Goal: Find contact information: Find contact information

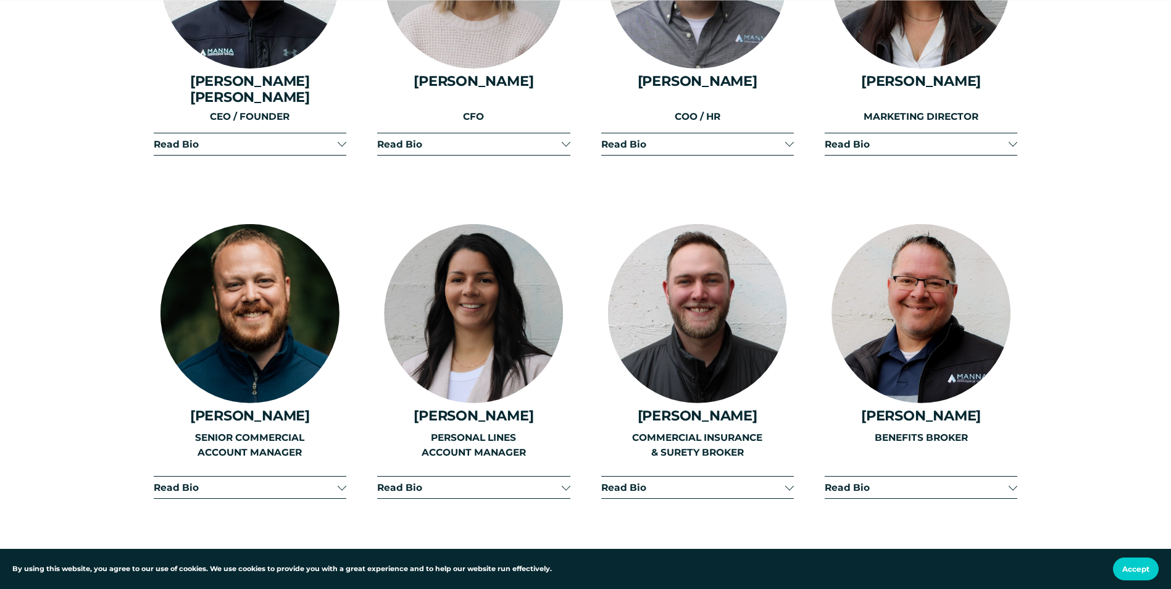
scroll to position [1791, 0]
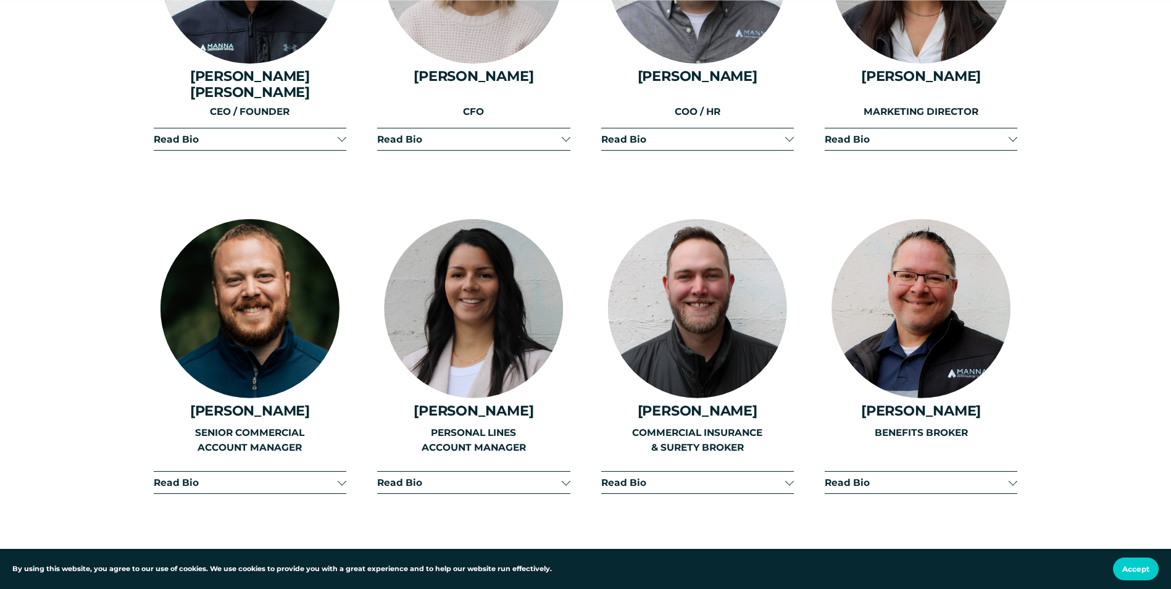
click at [477, 312] on div at bounding box center [473, 308] width 179 height 179
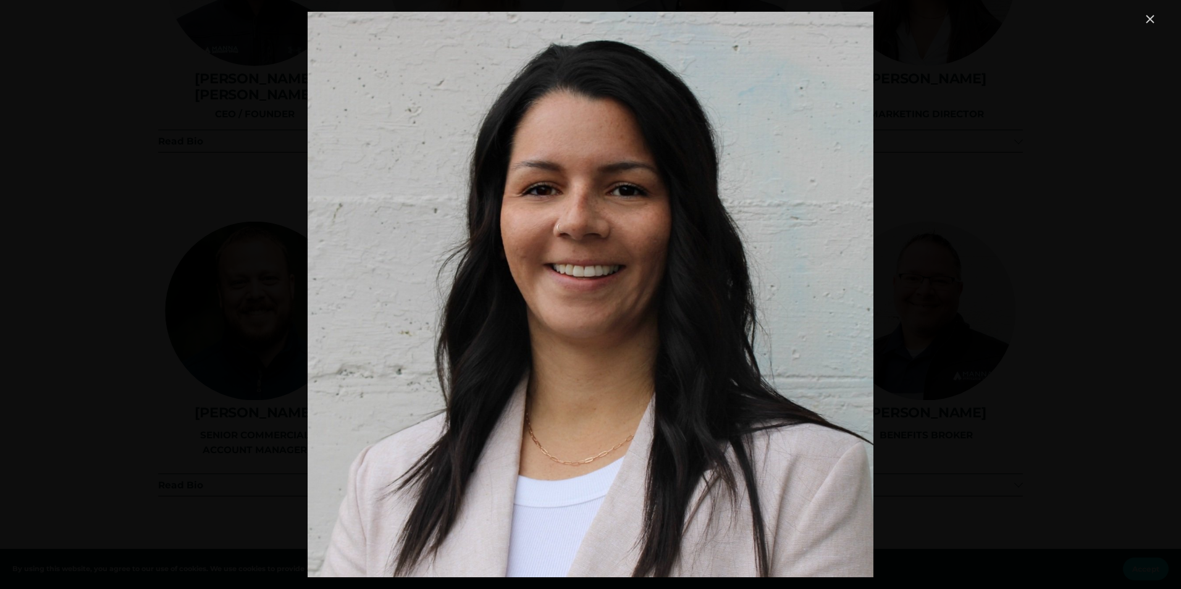
click at [1144, 20] on link "Close" at bounding box center [1149, 19] width 15 height 15
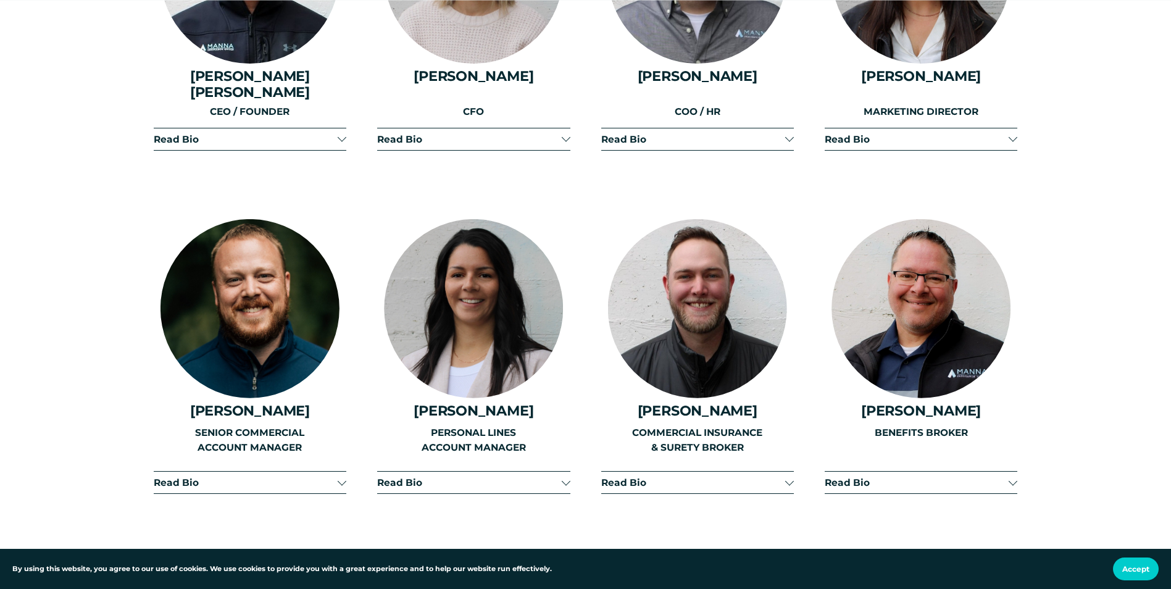
click at [478, 477] on span "Read Bio" at bounding box center [469, 483] width 184 height 12
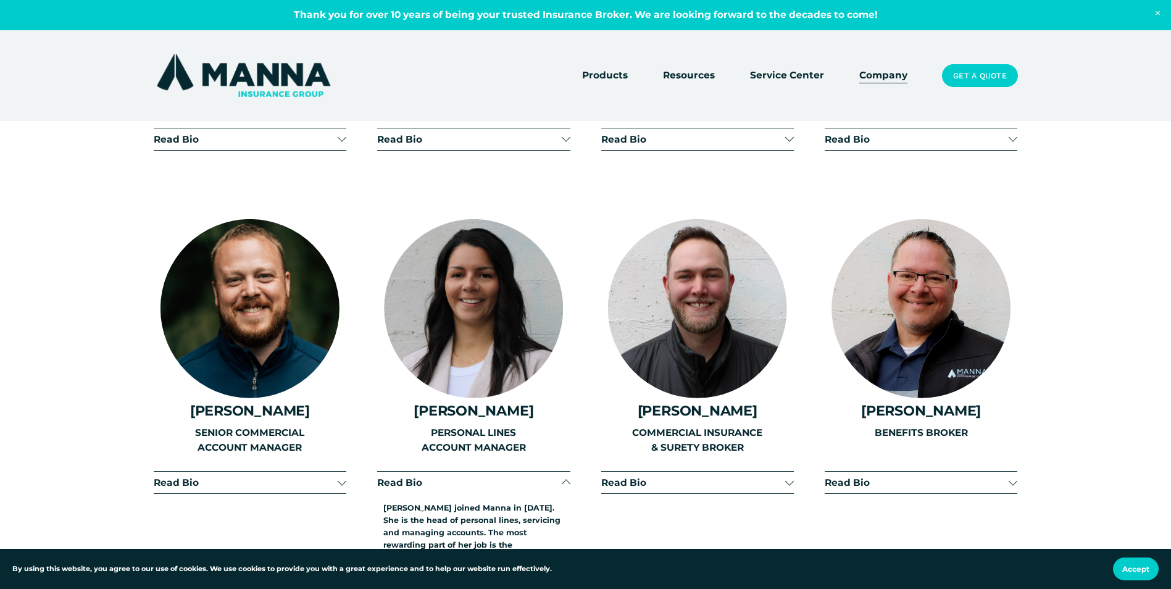
click at [470, 312] on div at bounding box center [473, 308] width 179 height 179
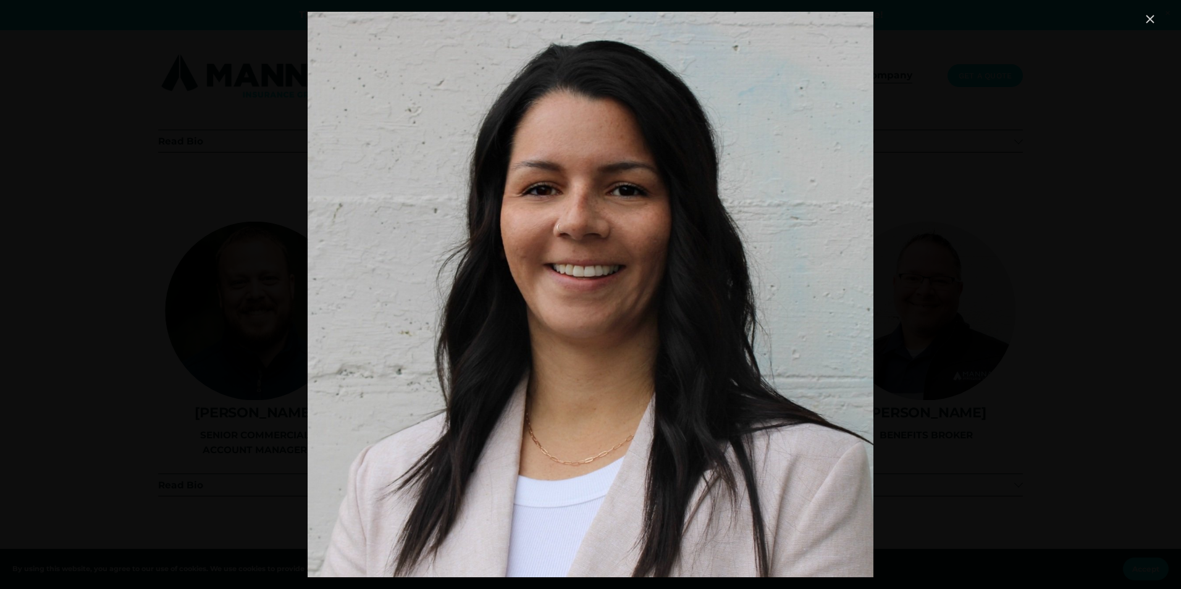
click at [1150, 17] on link "Close" at bounding box center [1149, 19] width 15 height 15
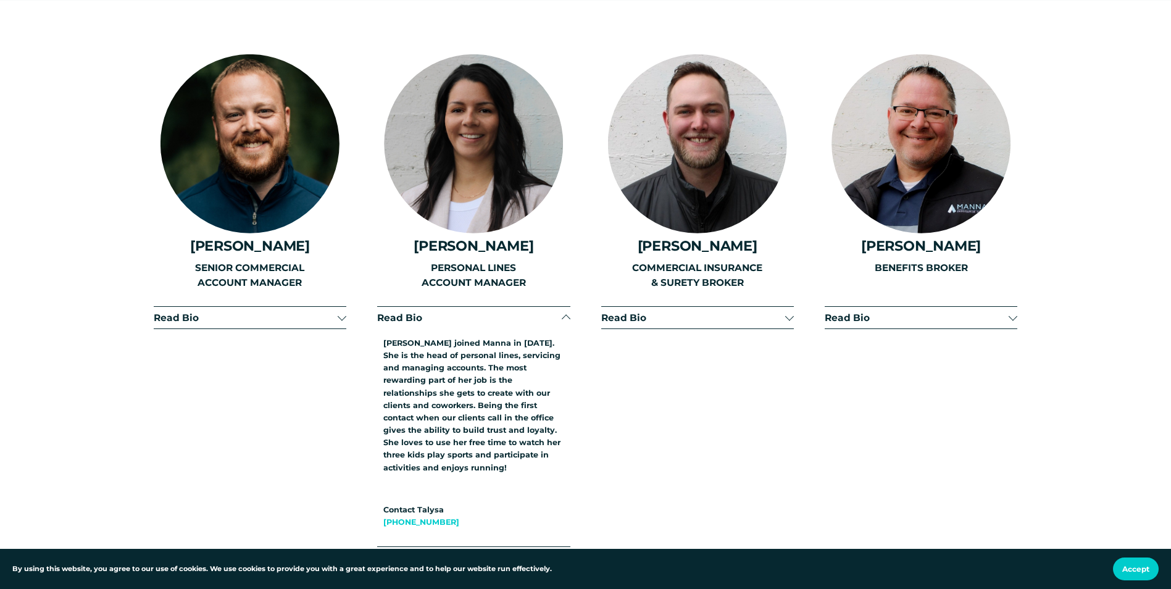
scroll to position [1976, 0]
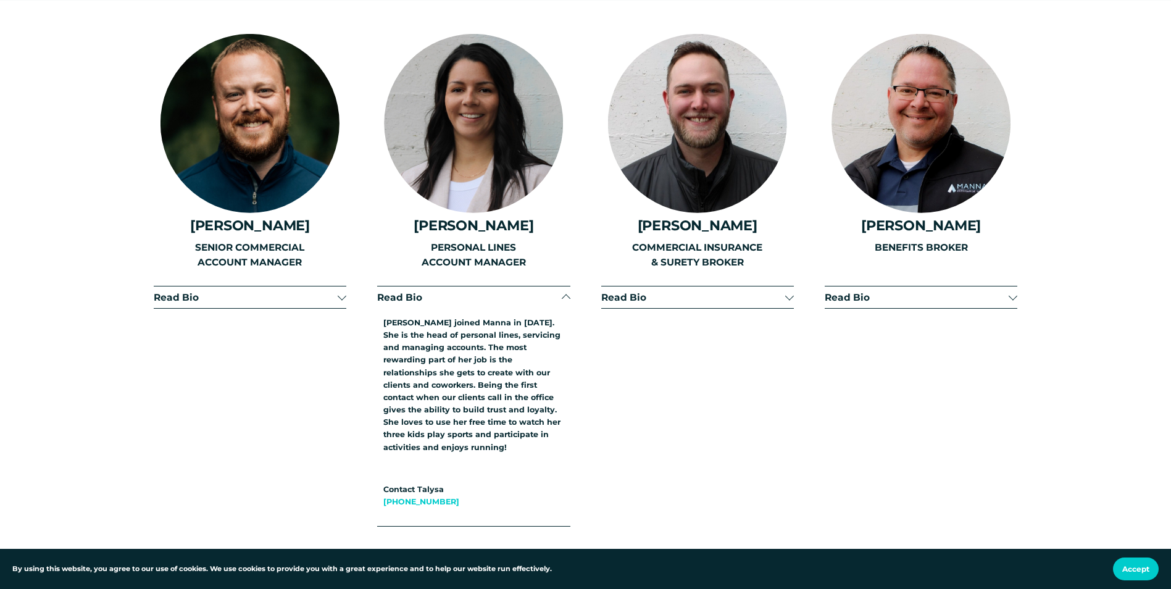
click at [403, 291] on span "Read Bio" at bounding box center [469, 297] width 184 height 12
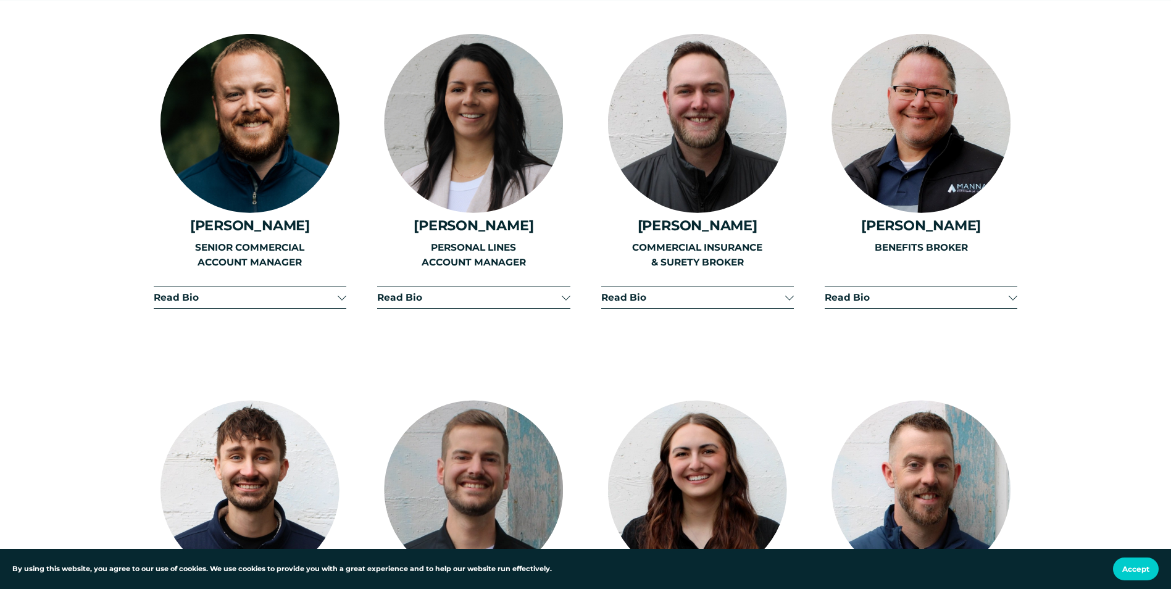
click at [407, 291] on span "Read Bio" at bounding box center [469, 297] width 184 height 12
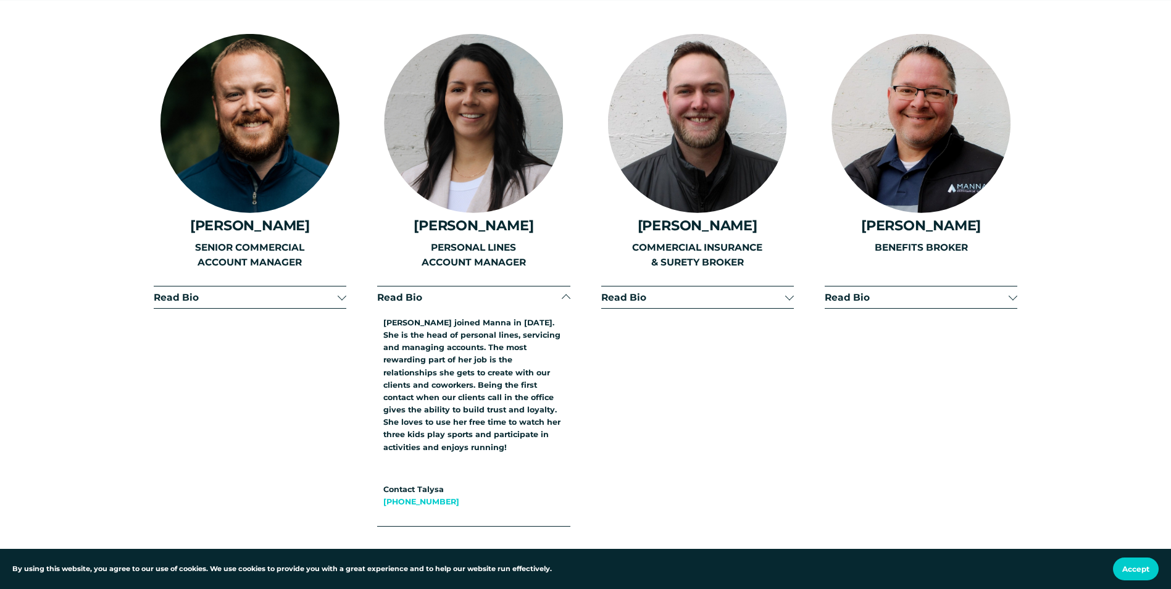
click at [187, 291] on span "Read Bio" at bounding box center [246, 297] width 184 height 12
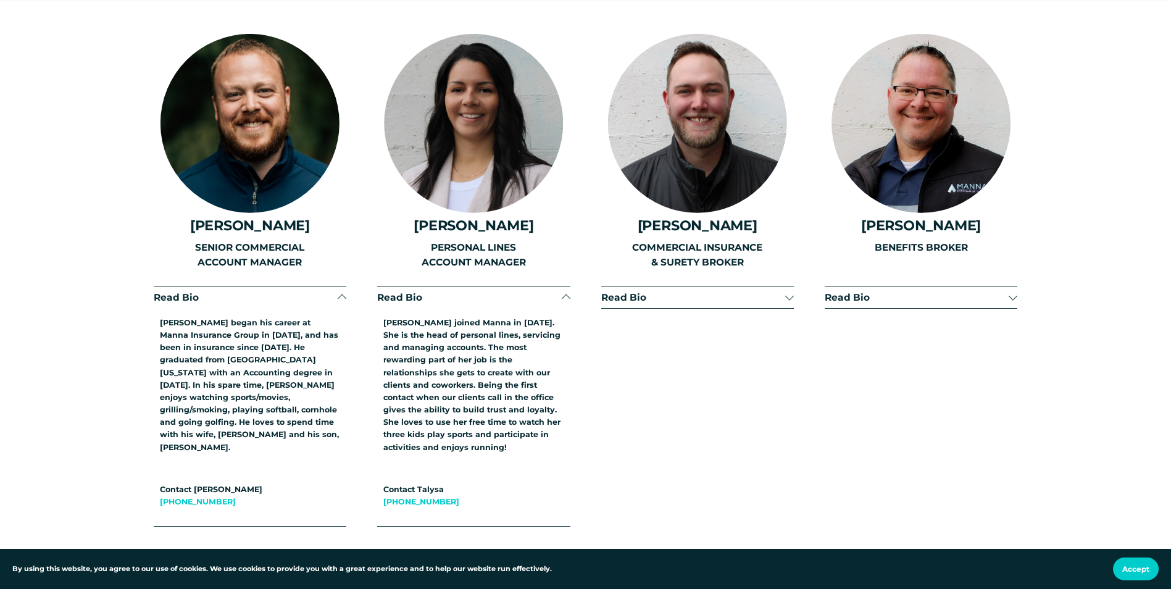
click at [183, 291] on span "Read Bio" at bounding box center [246, 297] width 184 height 12
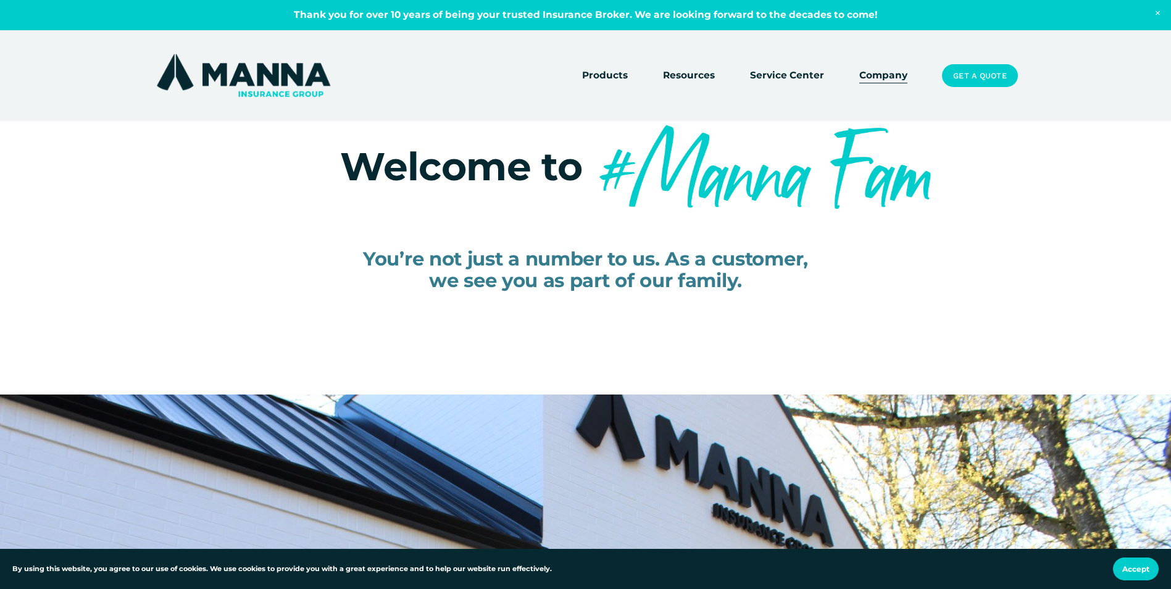
scroll to position [62, 0]
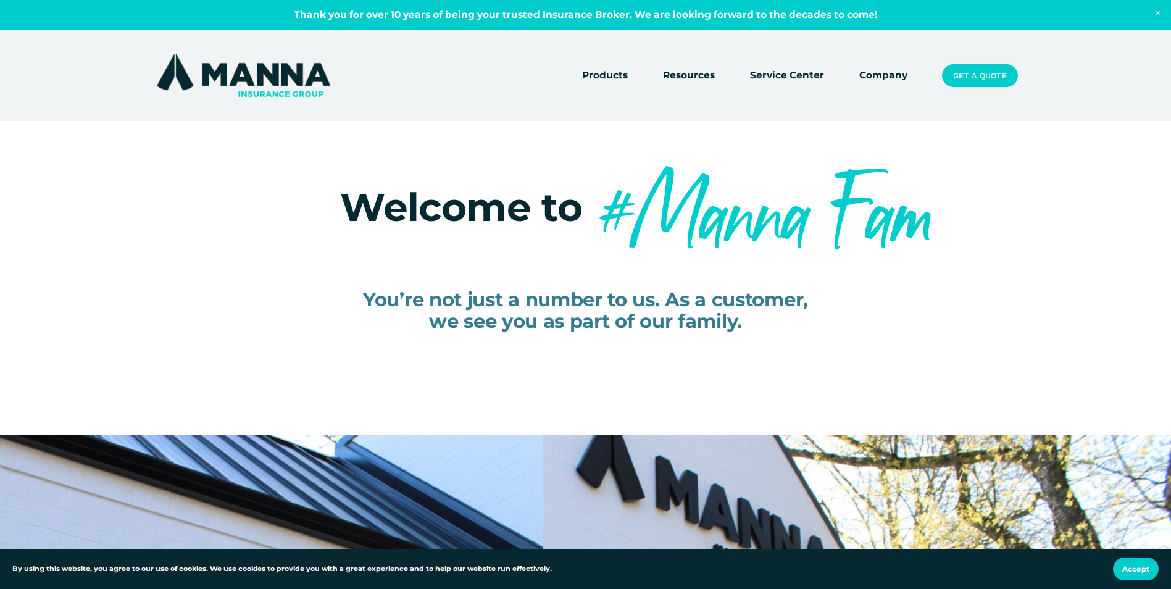
click at [879, 71] on link "Company" at bounding box center [883, 75] width 48 height 17
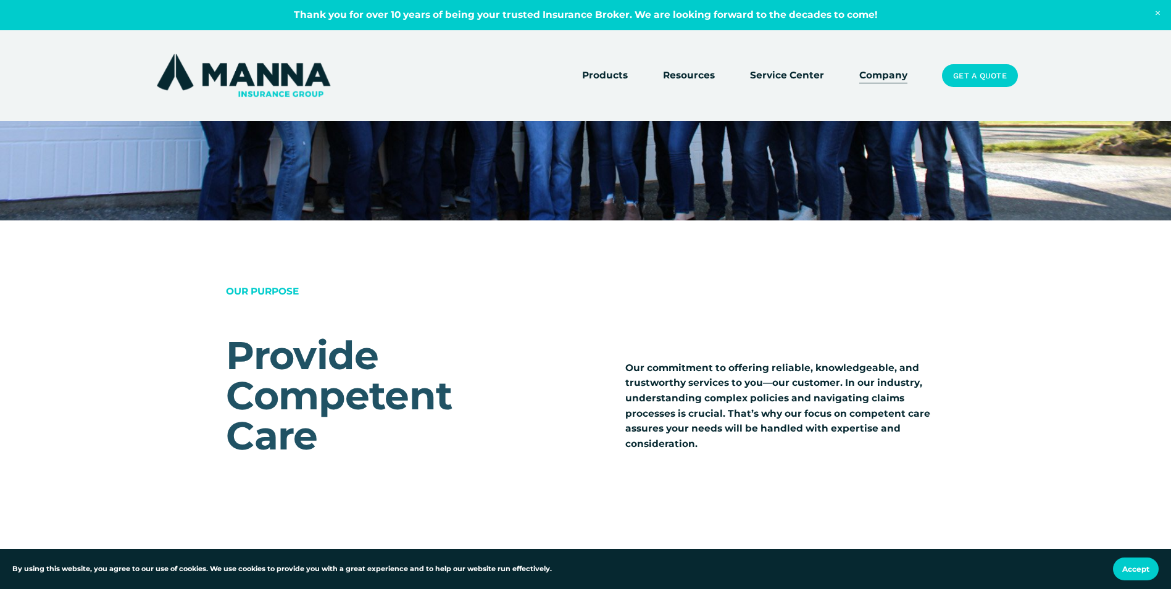
scroll to position [803, 0]
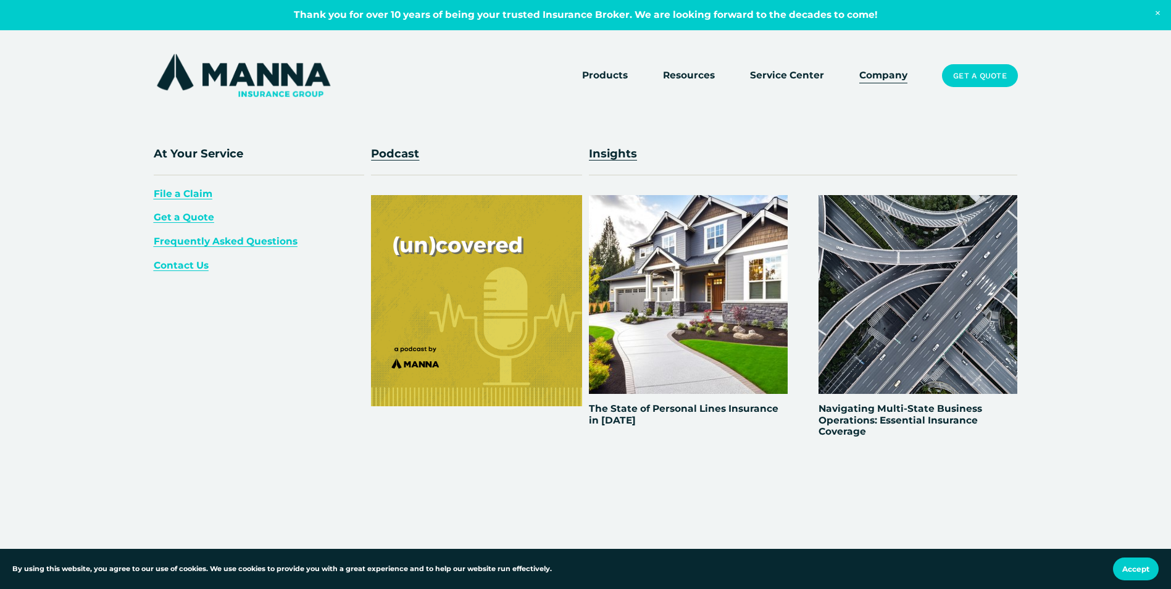
click at [191, 265] on span "Contact Us" at bounding box center [181, 265] width 55 height 12
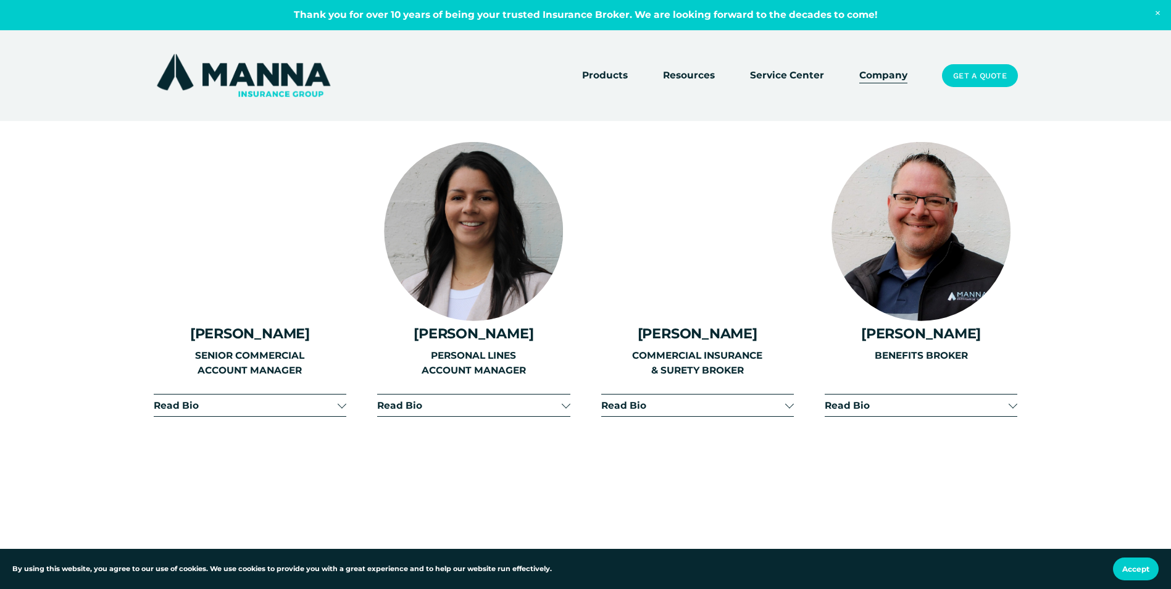
scroll to position [1852, 0]
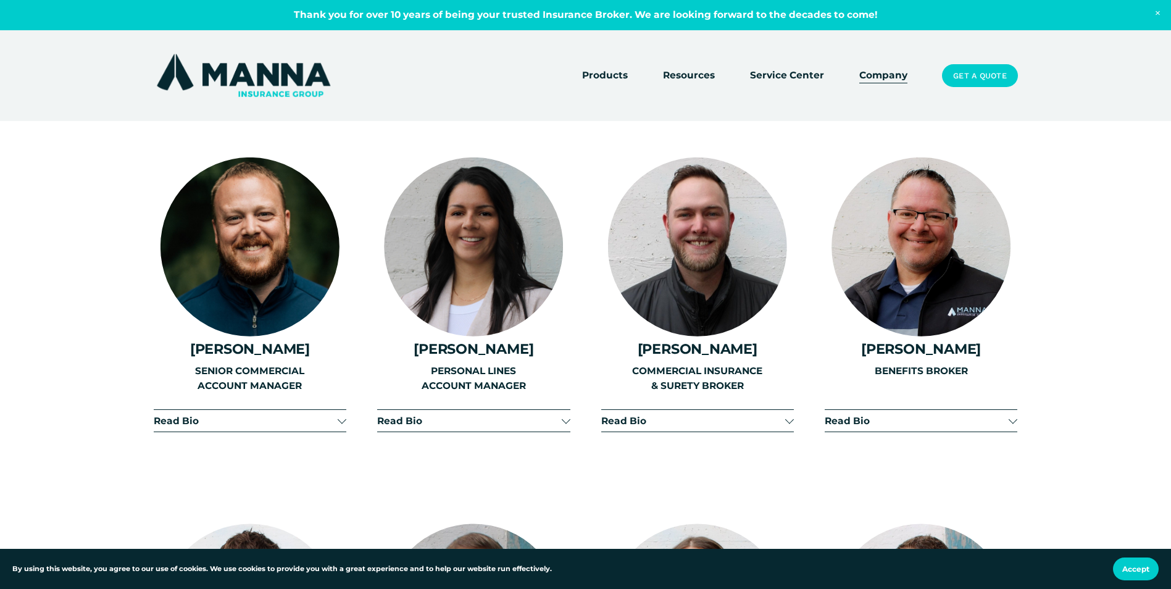
click at [561, 415] on span "Read Bio" at bounding box center [469, 421] width 184 height 12
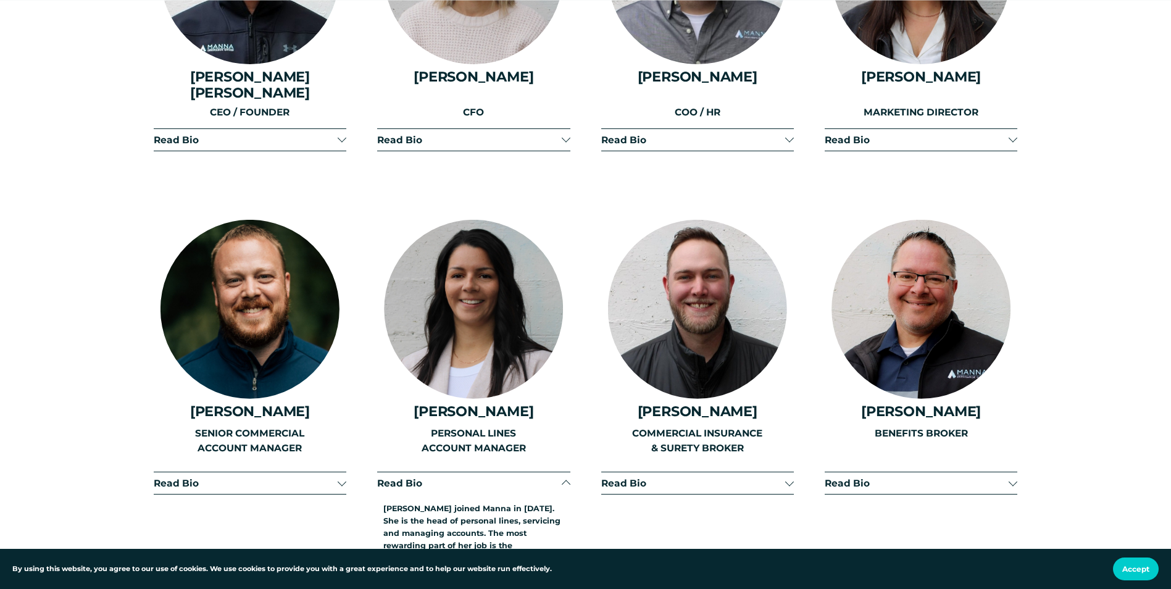
scroll to position [1791, 0]
drag, startPoint x: 776, startPoint y: 297, endPoint x: 782, endPoint y: 301, distance: 6.7
drag, startPoint x: 782, startPoint y: 301, endPoint x: 1100, endPoint y: 255, distance: 321.3
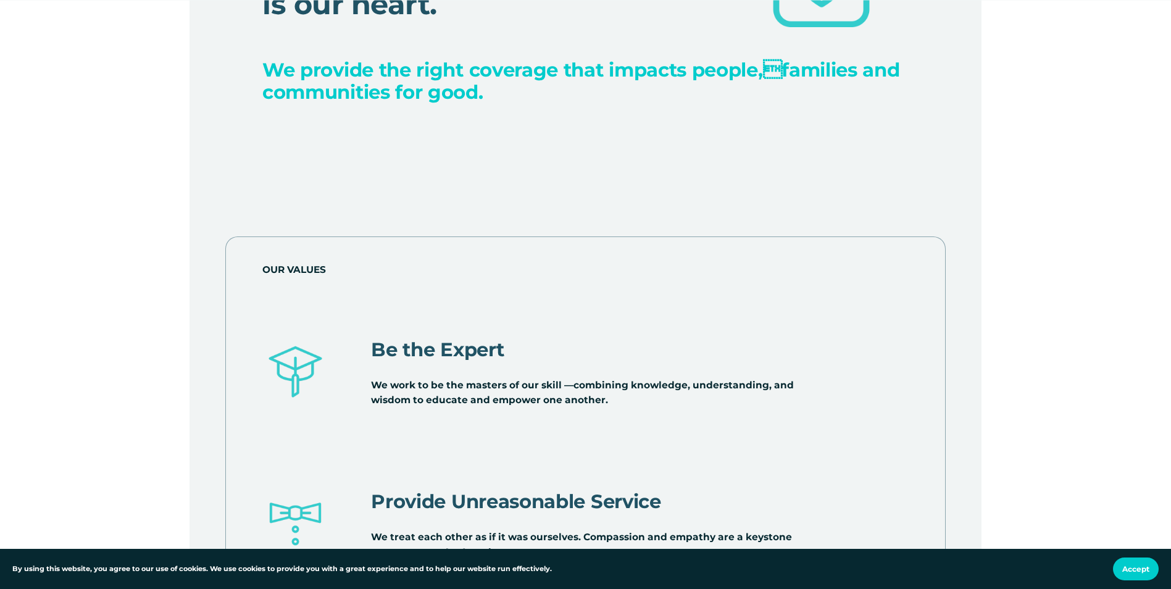
scroll to position [4199, 0]
